Goal: Transaction & Acquisition: Purchase product/service

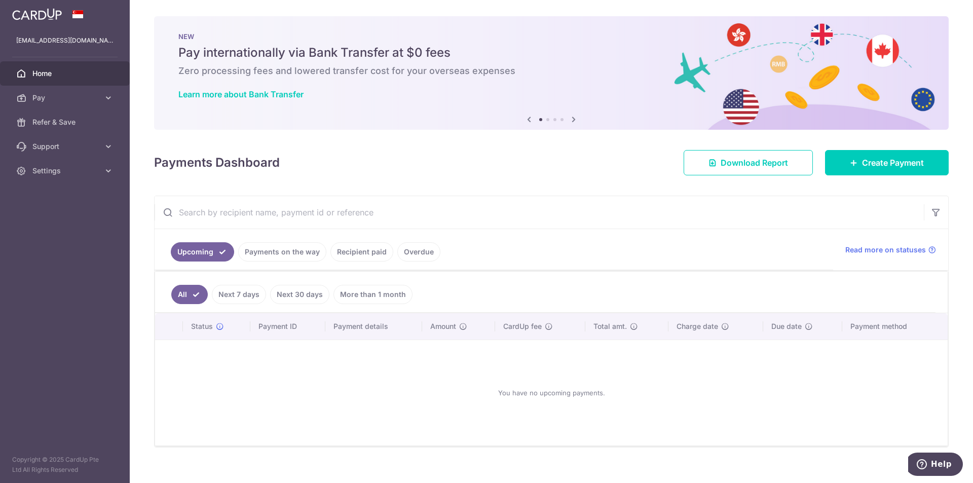
click at [368, 251] on link "Recipient paid" at bounding box center [362, 251] width 63 height 19
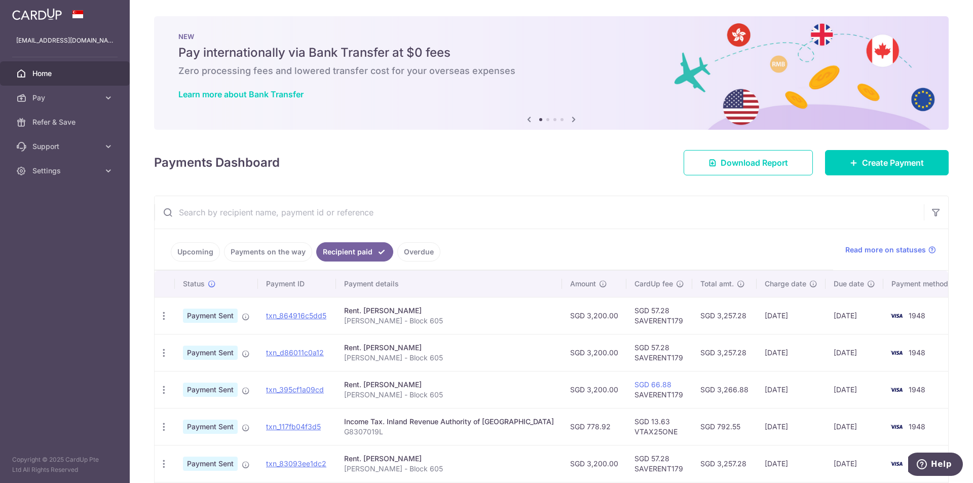
click at [639, 320] on td "SGD 57.28 SAVERENT179" at bounding box center [660, 315] width 66 height 37
copy td "SAVERENT179"
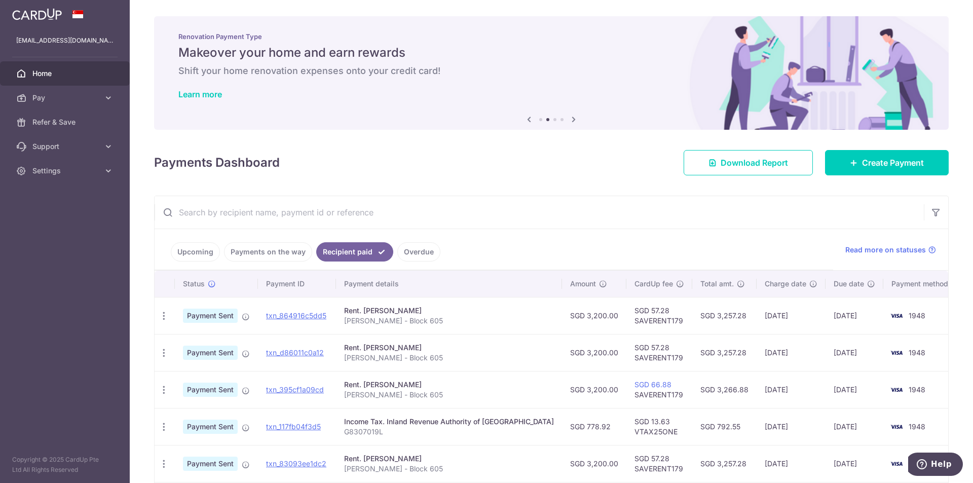
click at [104, 101] on icon at bounding box center [108, 98] width 10 height 10
click at [66, 151] on span "Recipients" at bounding box center [65, 146] width 67 height 10
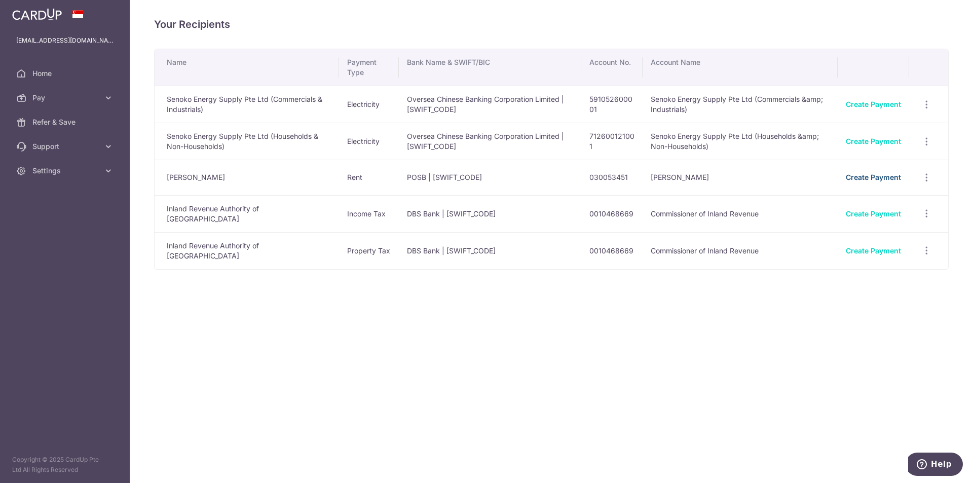
click at [884, 178] on link "Create Payment" at bounding box center [873, 177] width 55 height 9
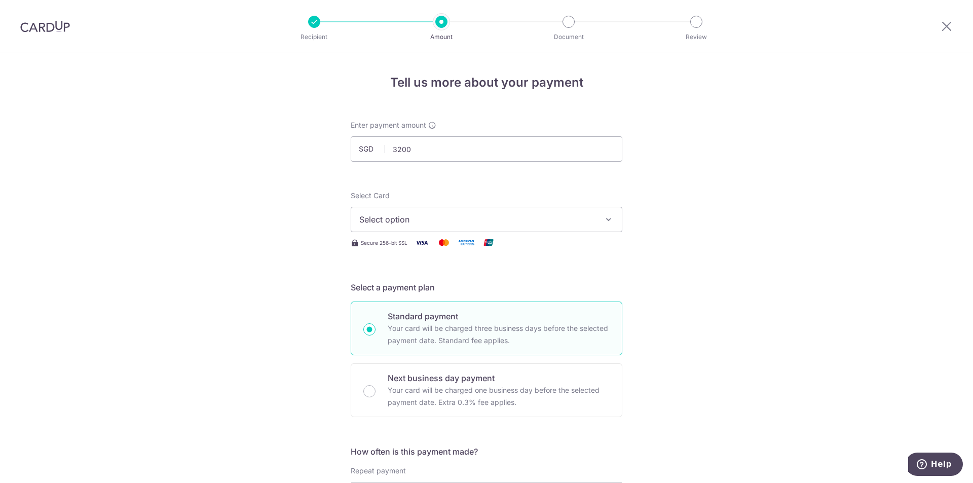
type input "3,200.00"
click at [413, 221] on span "Select option" at bounding box center [477, 219] width 236 height 12
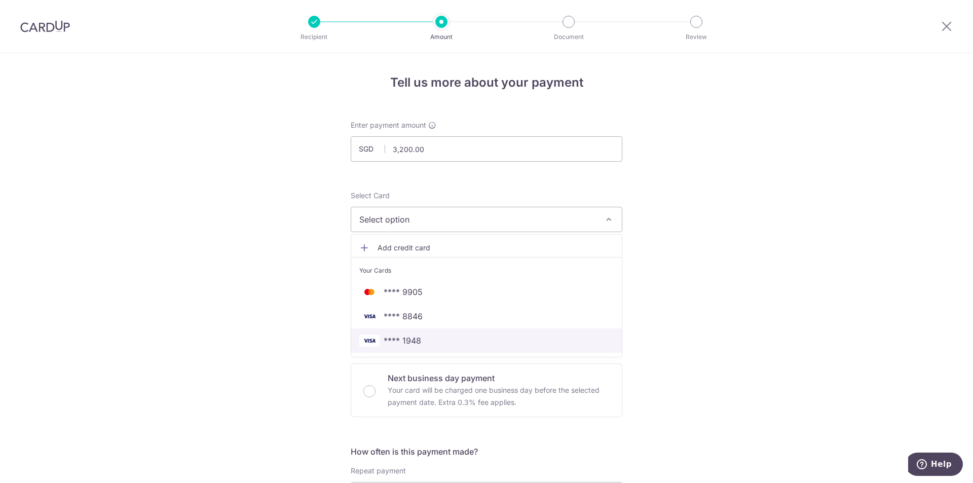
click at [411, 333] on link "**** 1948" at bounding box center [486, 341] width 271 height 24
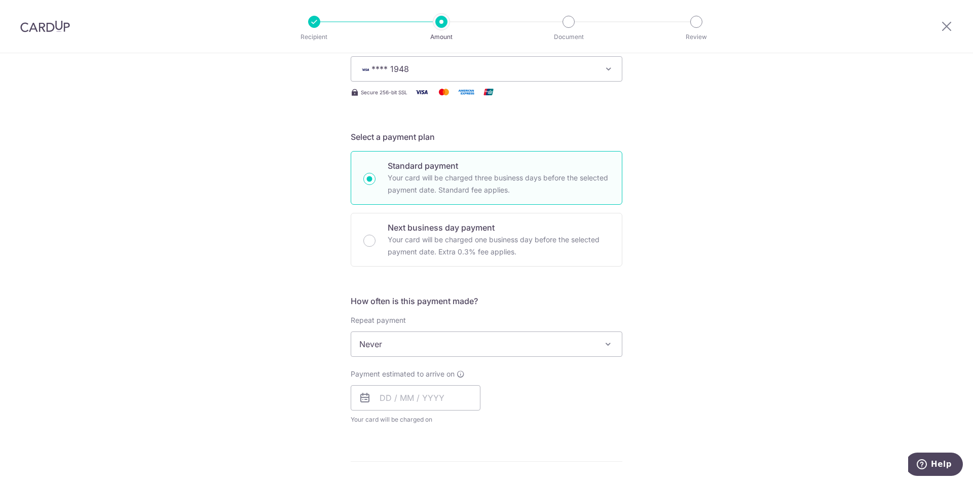
scroll to position [203, 0]
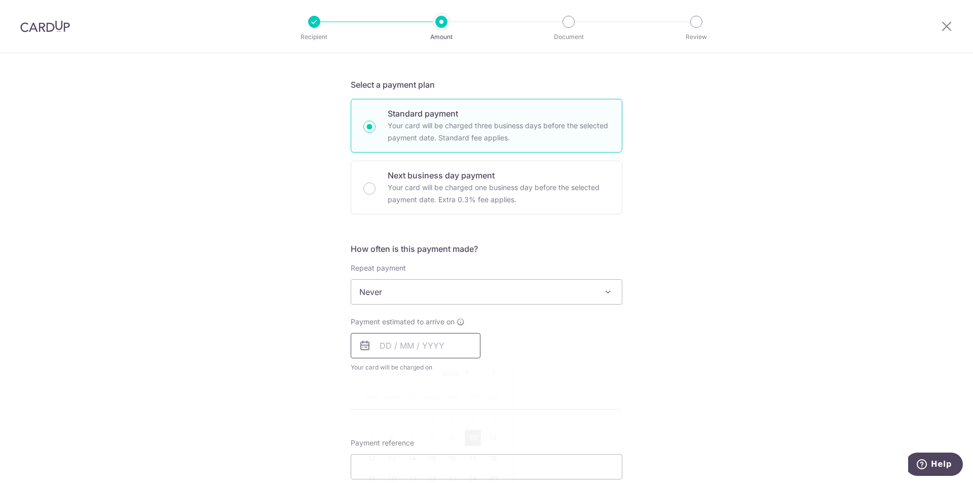
click at [392, 349] on input "text" at bounding box center [416, 345] width 130 height 25
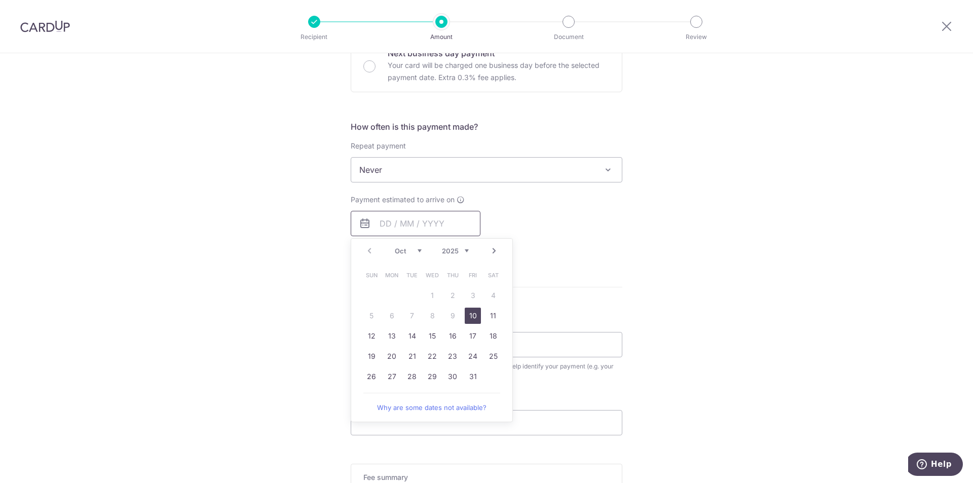
scroll to position [406, 0]
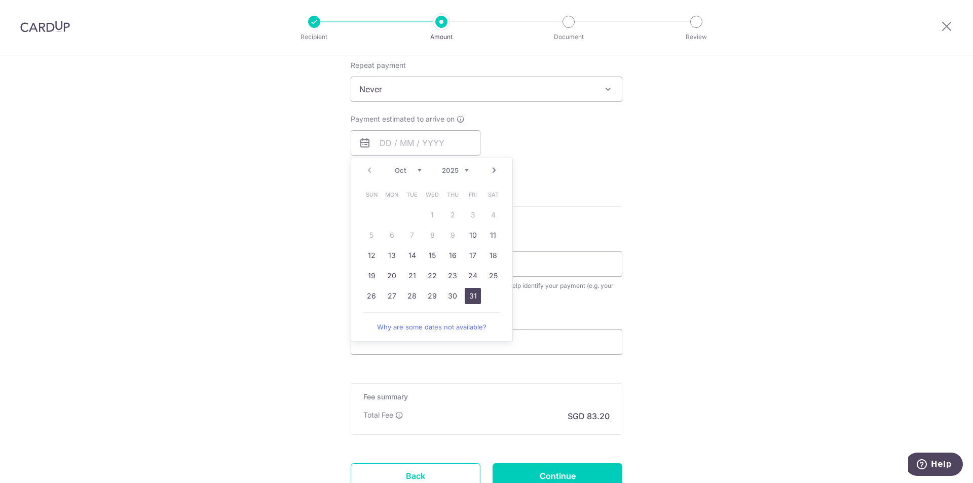
click at [475, 297] on link "31" at bounding box center [473, 296] width 16 height 16
type input "31/10/2025"
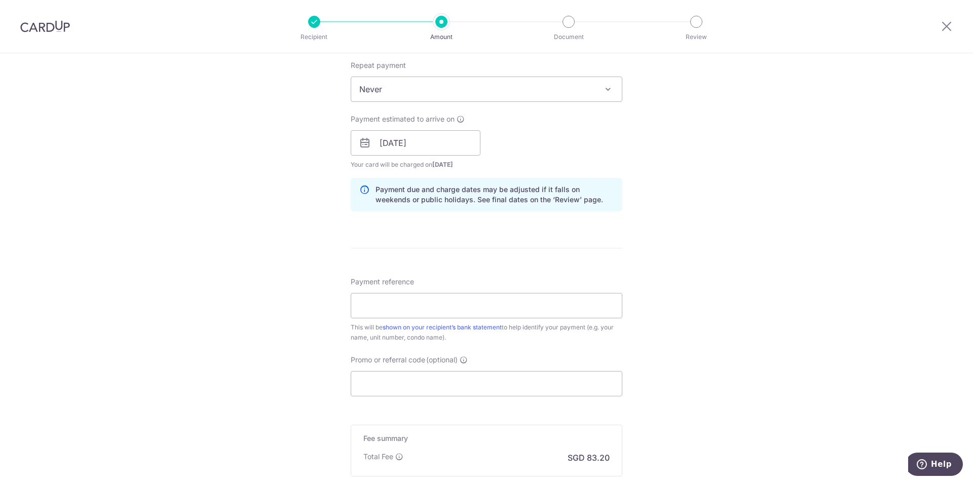
scroll to position [507, 0]
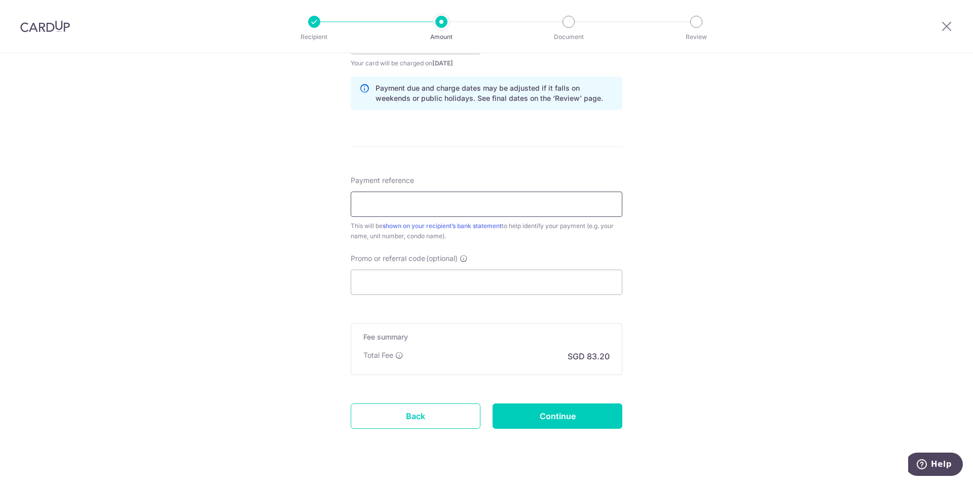
click at [431, 209] on input "Payment reference" at bounding box center [487, 204] width 272 height 25
paste input "[PERSON_NAME] - Block 605"
type input "[PERSON_NAME] - Block 605"
click at [445, 282] on input "Promo or referral code (optional)" at bounding box center [487, 282] width 272 height 25
paste input "SAVERENT179"
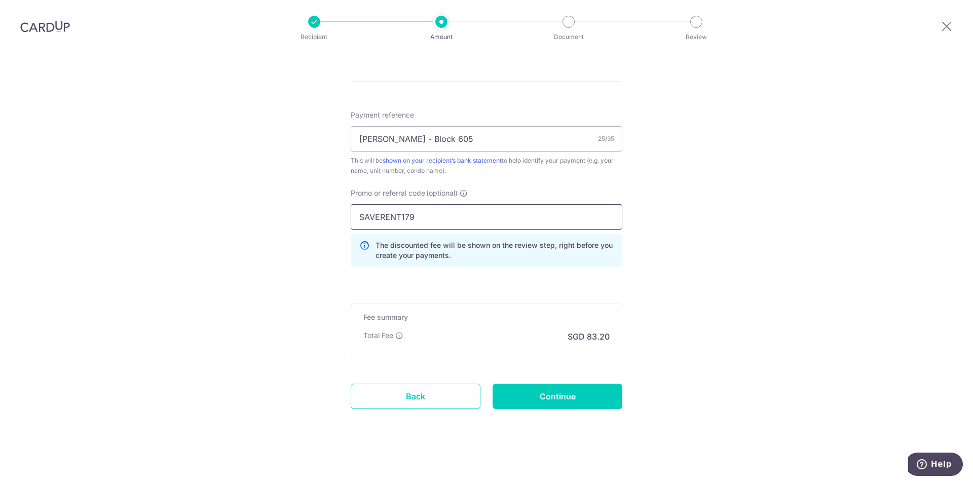
scroll to position [574, 0]
type input "SAVERENT179"
click at [534, 393] on input "Continue" at bounding box center [558, 394] width 130 height 25
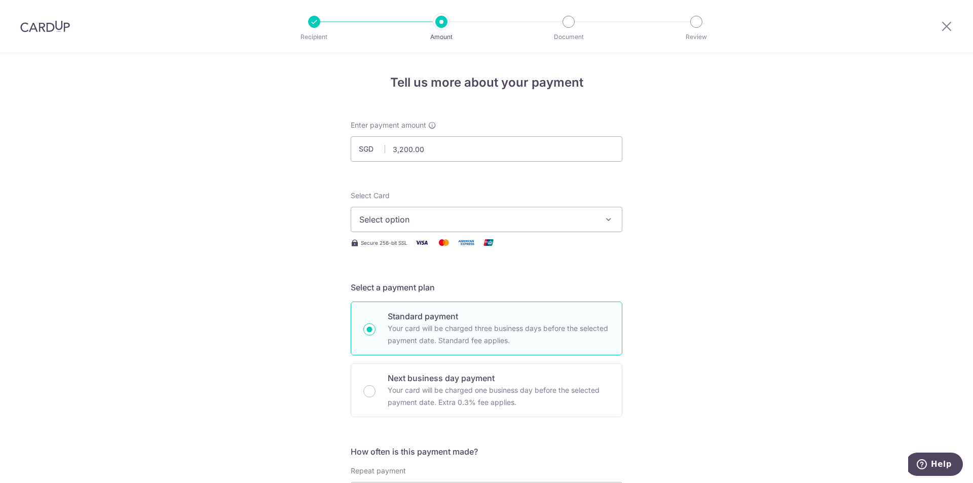
click at [51, 29] on img at bounding box center [45, 26] width 50 height 12
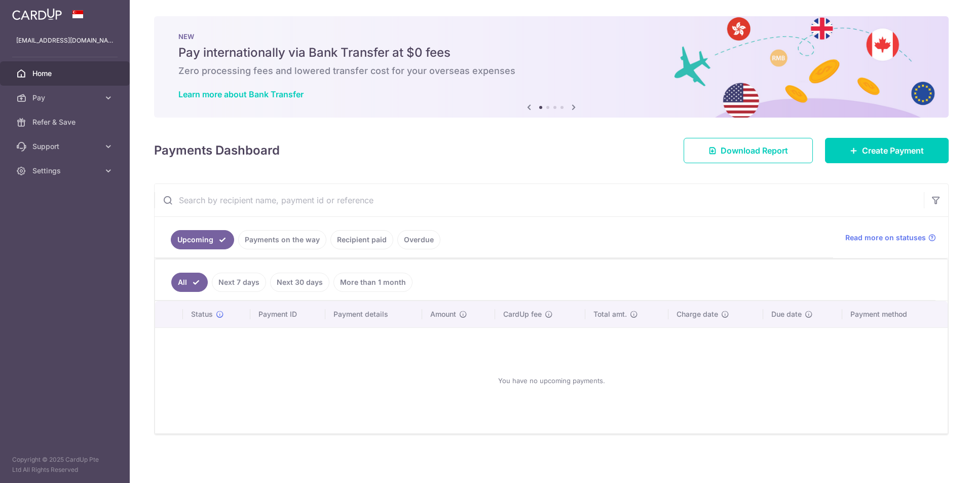
click at [369, 244] on link "Recipient paid" at bounding box center [362, 239] width 63 height 19
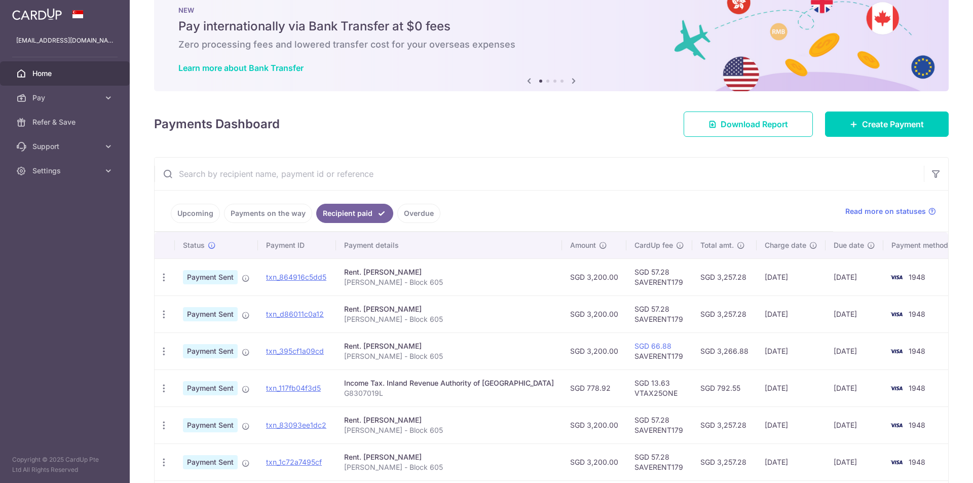
scroll to position [51, 0]
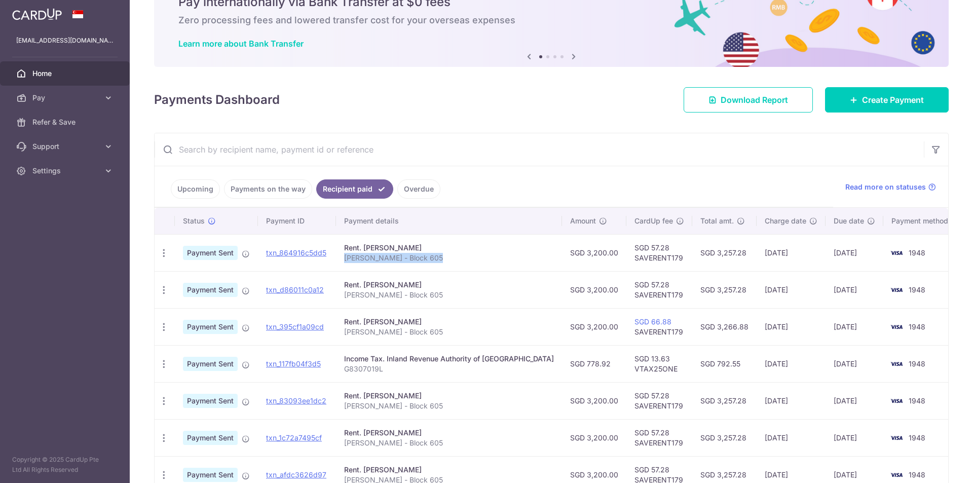
drag, startPoint x: 440, startPoint y: 260, endPoint x: 352, endPoint y: 262, distance: 88.2
click at [352, 262] on p "Maristel Wong - Block 605" at bounding box center [449, 258] width 210 height 10
copy p "Maristel Wong - Block 605"
click at [636, 334] on td "SGD 66.88 SAVERENT179" at bounding box center [660, 326] width 66 height 37
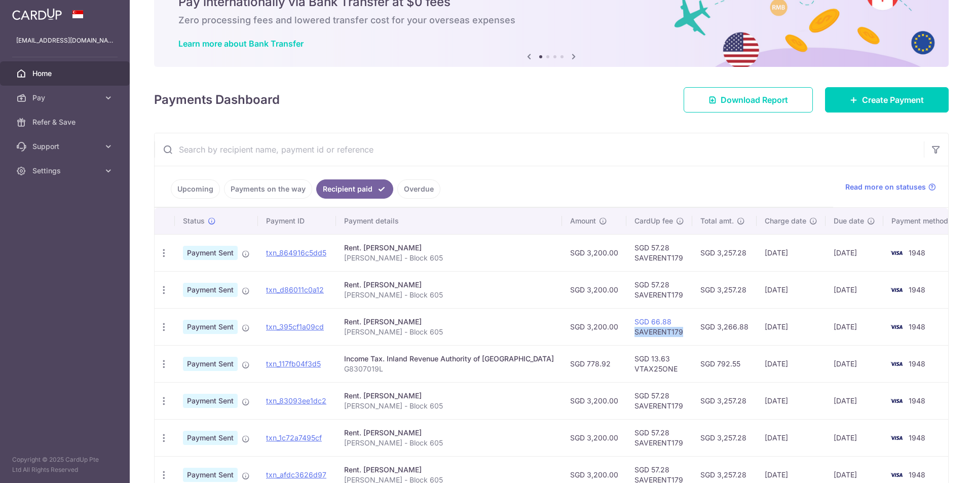
copy td "SAVERENT179"
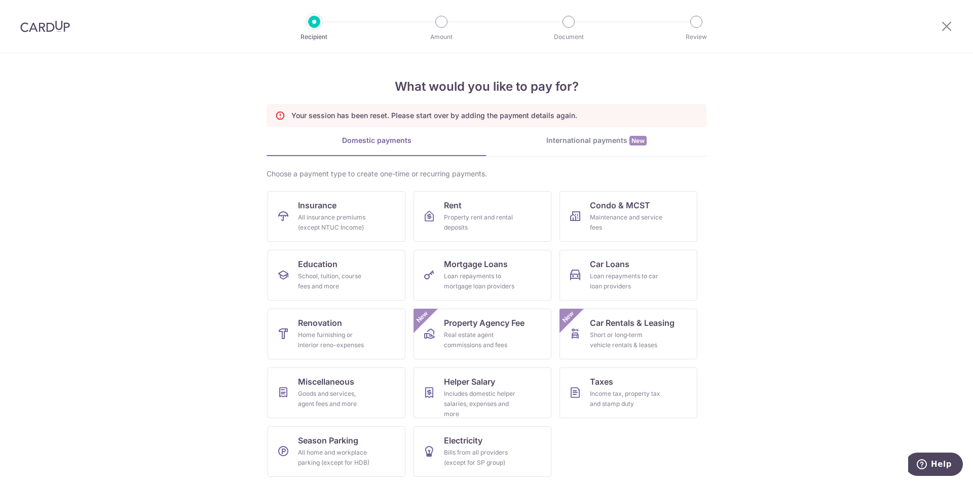
scroll to position [2, 0]
click at [41, 29] on img at bounding box center [45, 26] width 50 height 12
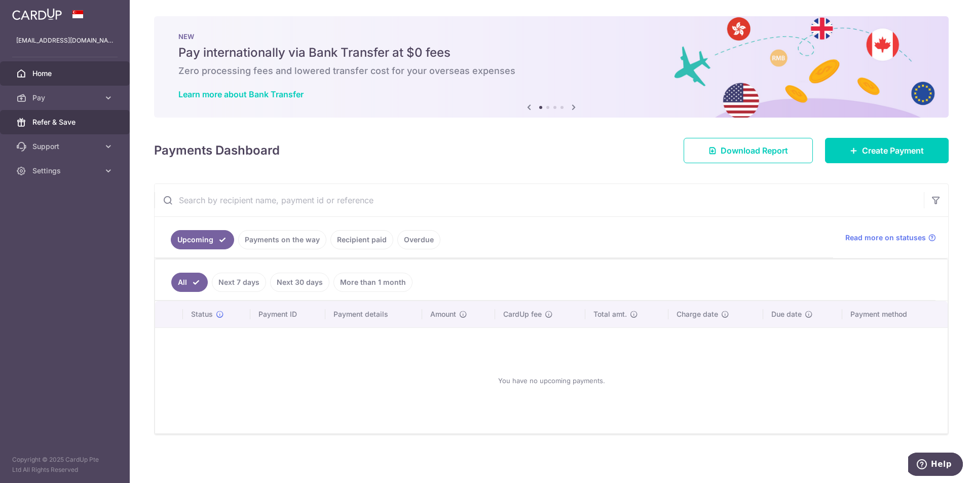
click at [96, 118] on span "Refer & Save" at bounding box center [65, 122] width 67 height 10
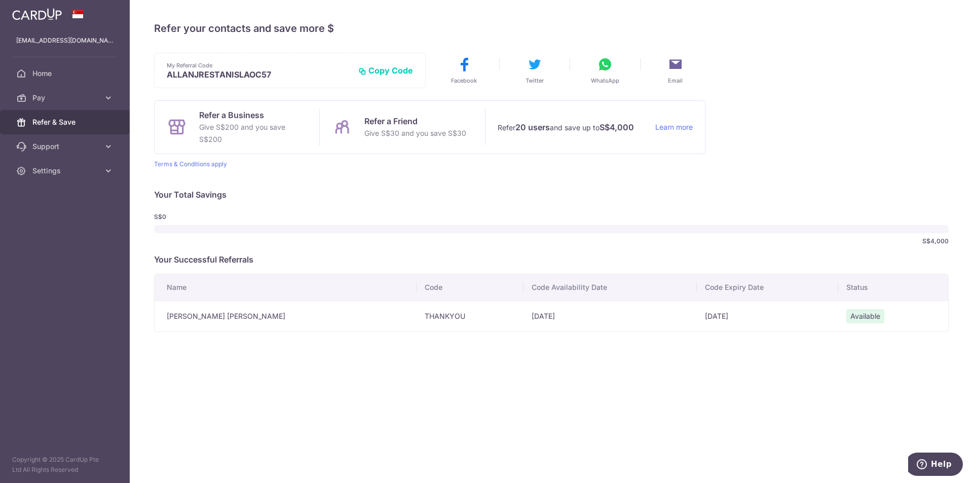
click at [113, 99] on icon at bounding box center [108, 98] width 10 height 10
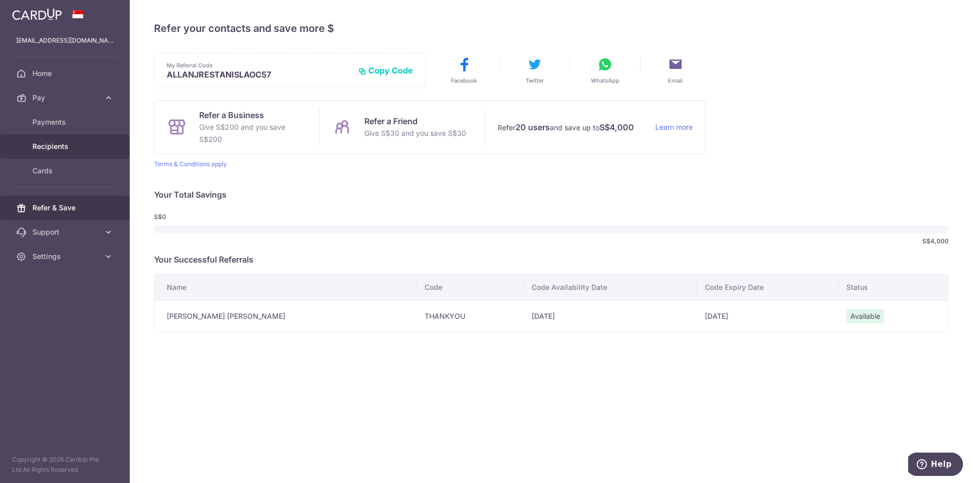
click at [84, 146] on span "Recipients" at bounding box center [65, 146] width 67 height 10
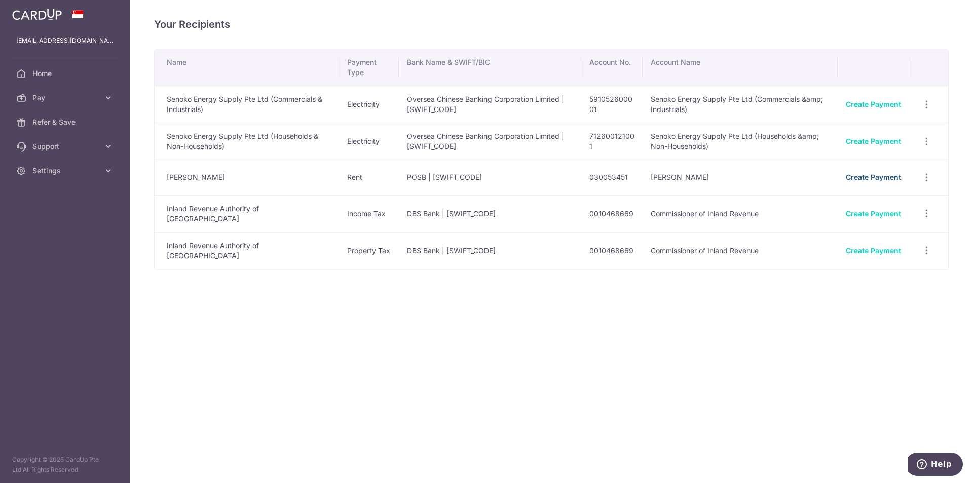
click at [867, 175] on link "Create Payment" at bounding box center [873, 177] width 55 height 9
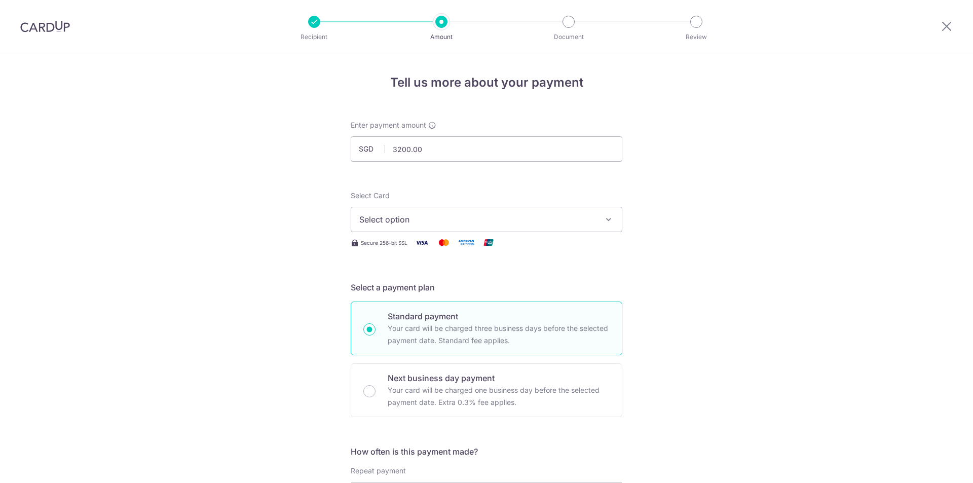
type input "3,200.00"
click at [419, 214] on span "Select option" at bounding box center [477, 219] width 236 height 12
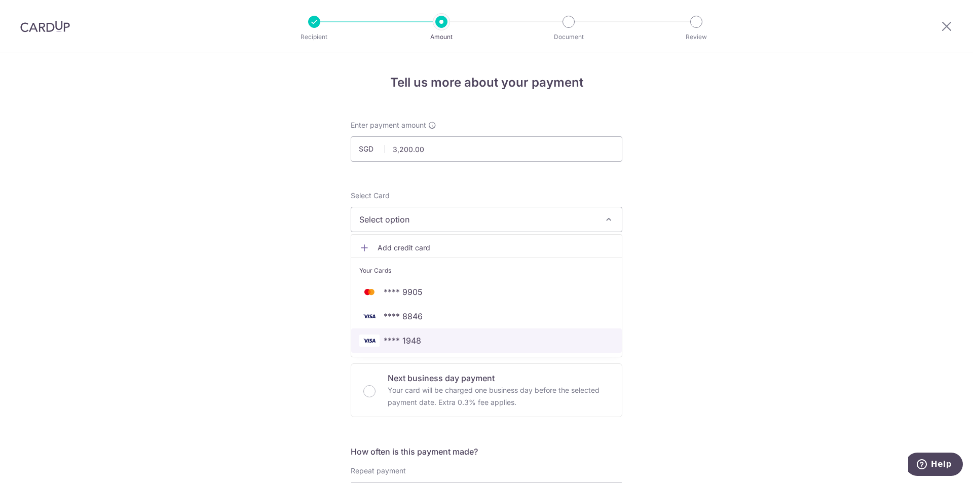
click at [418, 336] on span "**** 1948" at bounding box center [403, 341] width 38 height 12
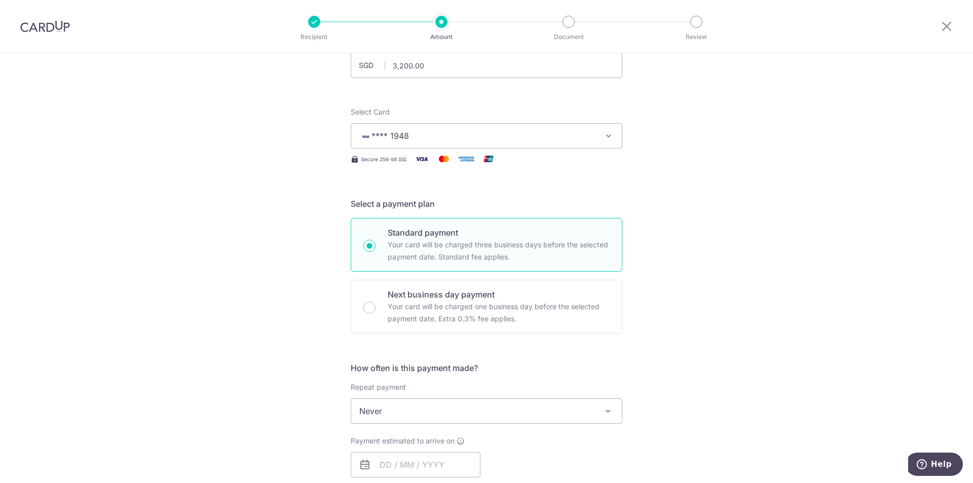
scroll to position [203, 0]
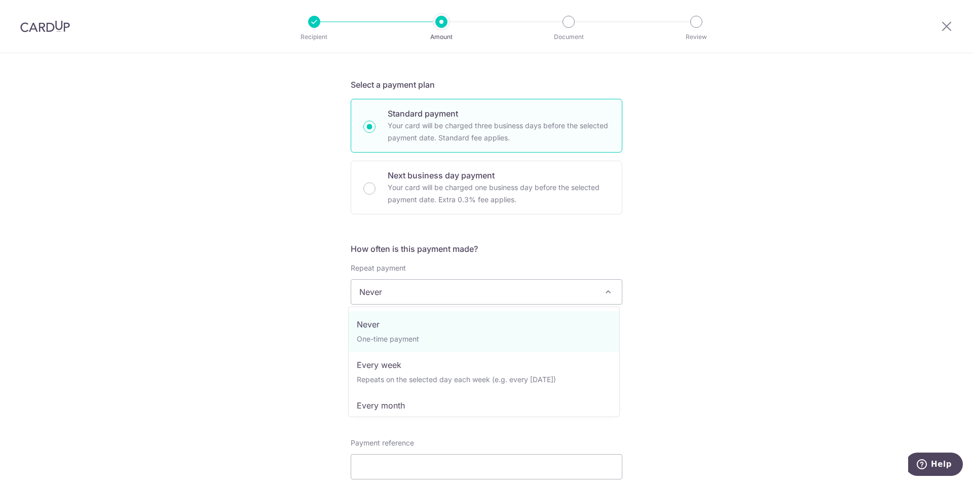
click at [417, 290] on span "Never" at bounding box center [486, 292] width 271 height 24
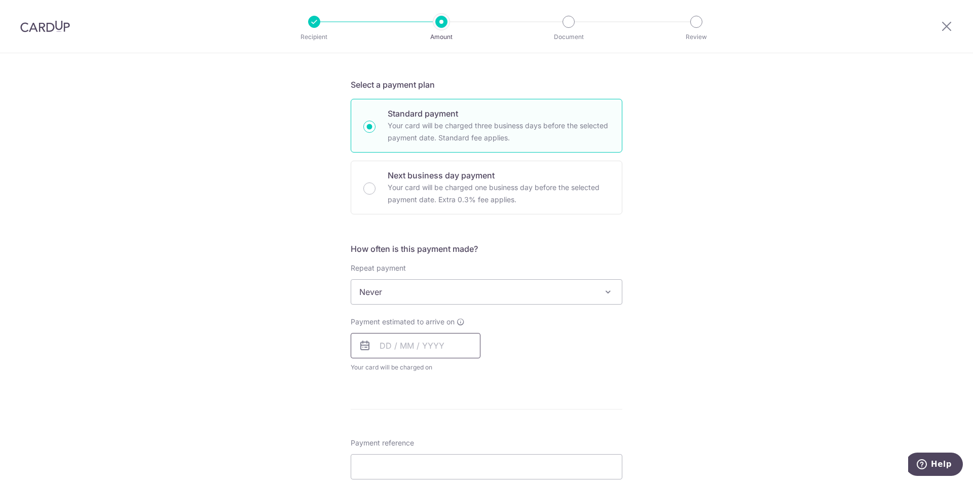
click at [402, 342] on input "text" at bounding box center [416, 345] width 130 height 25
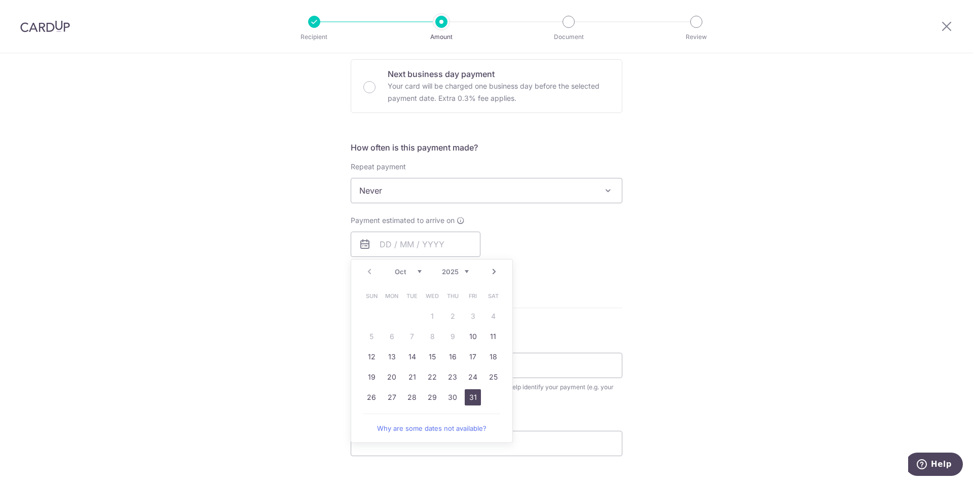
click at [474, 395] on link "31" at bounding box center [473, 397] width 16 height 16
type input "31/10/2025"
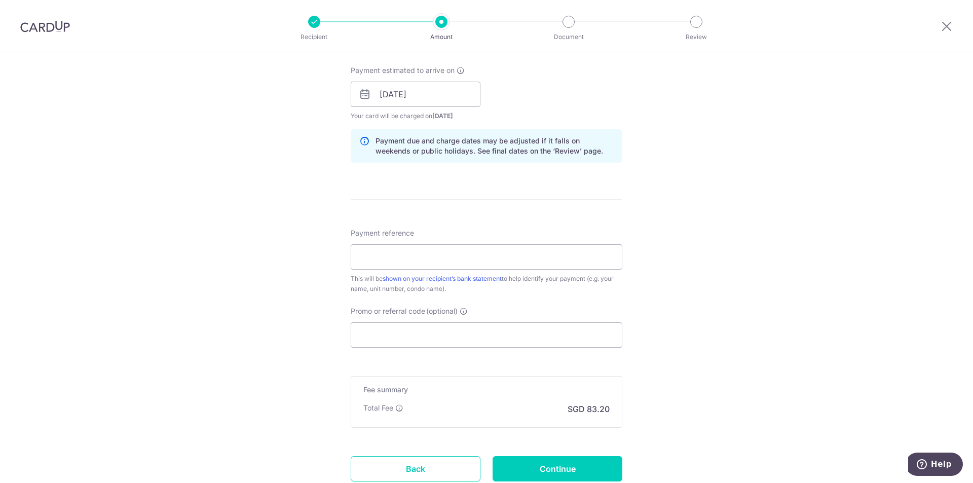
scroll to position [456, 0]
drag, startPoint x: 417, startPoint y: 253, endPoint x: 408, endPoint y: 267, distance: 16.7
click at [417, 253] on input "Payment reference" at bounding box center [487, 254] width 272 height 25
type input "Maristel Wong - Block 605"
click at [407, 337] on input "Promo or referral code (optional)" at bounding box center [487, 332] width 272 height 25
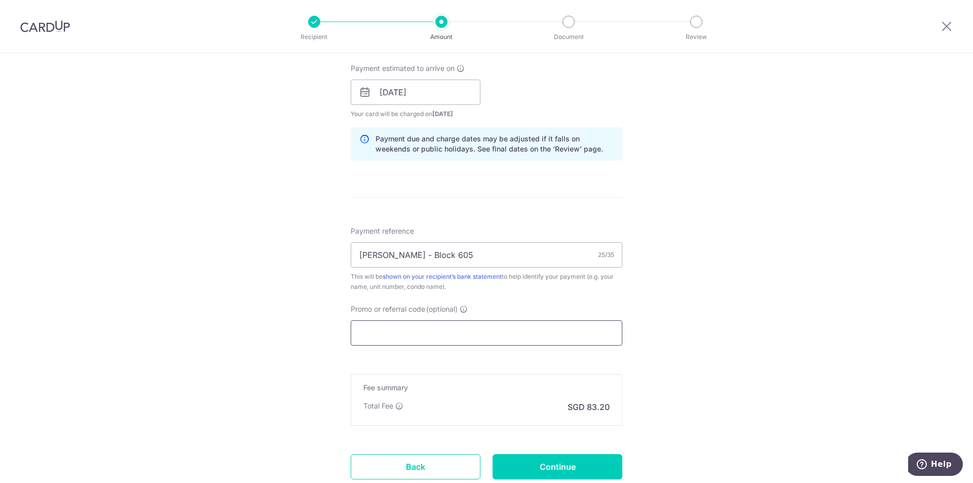
paste input "SAVERENT179"
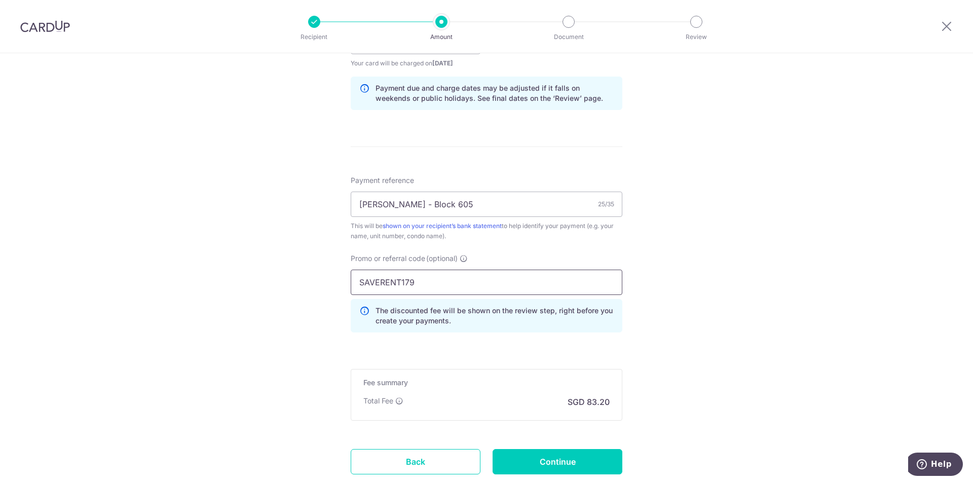
scroll to position [574, 0]
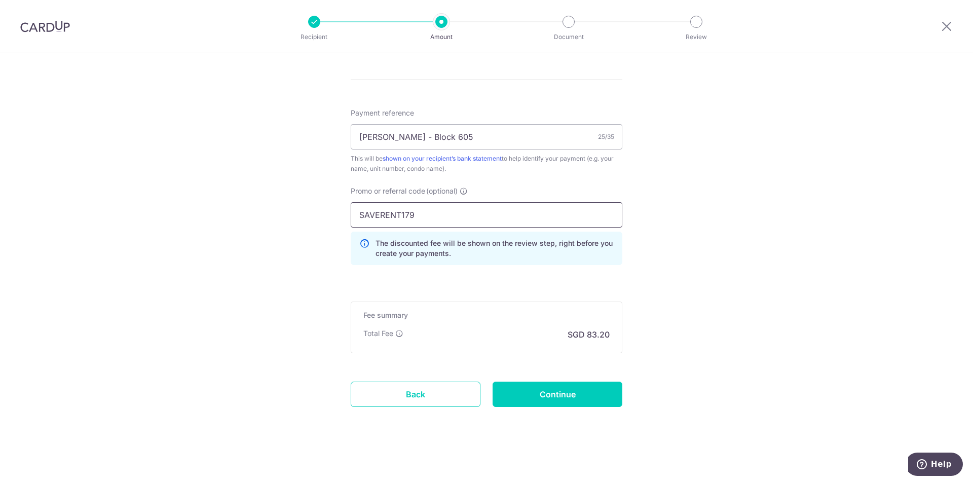
type input "SAVERENT179"
click at [538, 398] on input "Continue" at bounding box center [558, 394] width 130 height 25
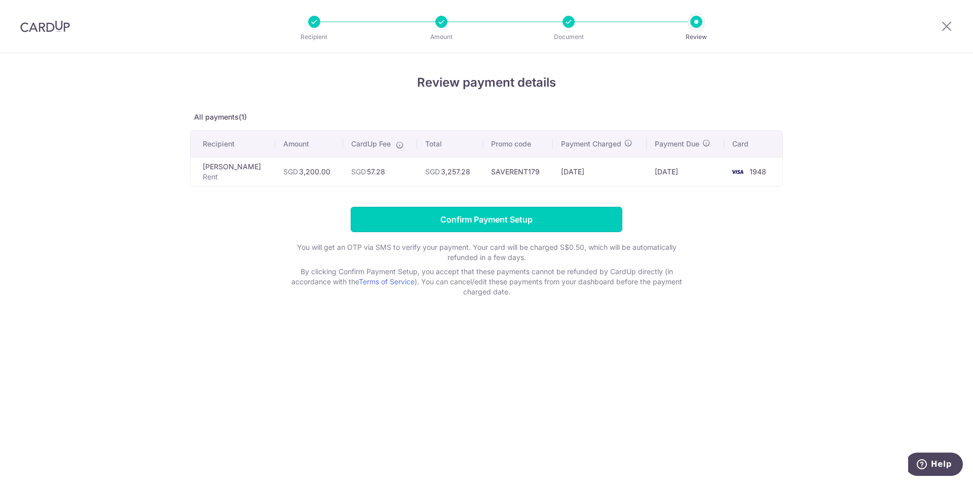
click at [522, 225] on input "Confirm Payment Setup" at bounding box center [487, 219] width 272 height 25
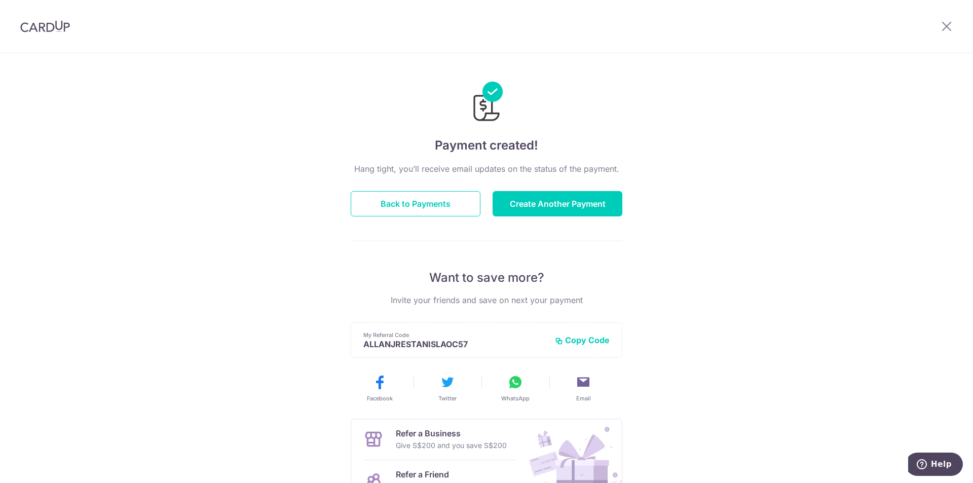
click at [32, 26] on img at bounding box center [45, 26] width 50 height 12
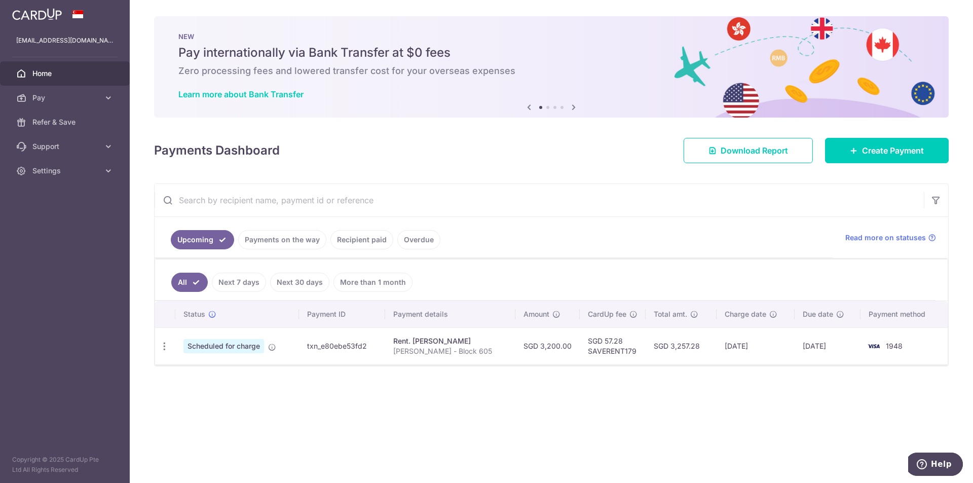
click at [105, 168] on icon at bounding box center [108, 171] width 10 height 10
click at [51, 222] on span "Logout" at bounding box center [65, 219] width 67 height 10
